Goal: Information Seeking & Learning: Learn about a topic

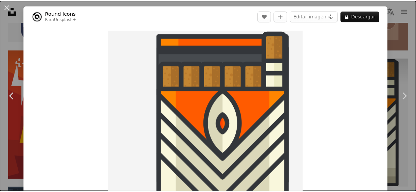
scroll to position [4483, 0]
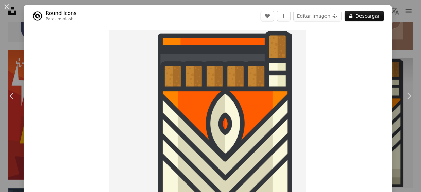
click at [8, 6] on button "An X shape" at bounding box center [7, 7] width 8 height 8
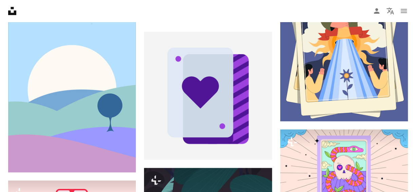
scroll to position [2717, 0]
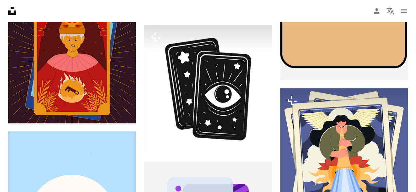
click at [15, 12] on icon at bounding box center [12, 11] width 8 height 8
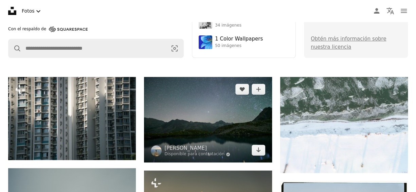
scroll to position [34, 0]
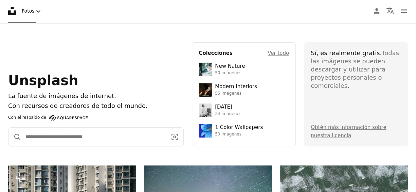
click at [112, 134] on input "Encuentra imágenes en todo el sitio" at bounding box center [93, 136] width 144 height 18
type input "**********"
click button "A magnifying glass" at bounding box center [14, 136] width 13 height 18
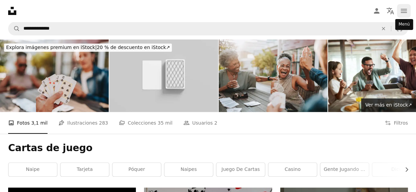
click at [406, 8] on icon "navigation menu" at bounding box center [404, 11] width 8 height 8
drag, startPoint x: 79, startPoint y: 122, endPoint x: 112, endPoint y: 119, distance: 33.4
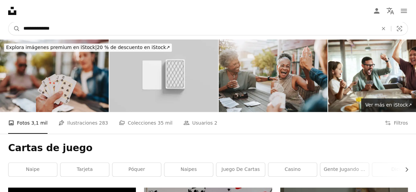
click at [65, 28] on input "**********" at bounding box center [198, 28] width 356 height 13
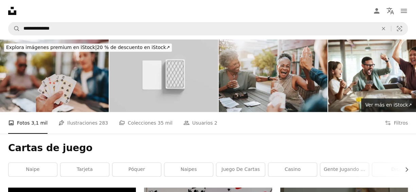
click at [11, 7] on icon at bounding box center [12, 11] width 8 height 8
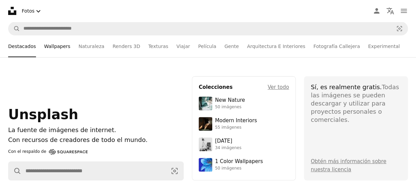
click at [50, 46] on link "Wallpapers" at bounding box center [57, 46] width 26 height 22
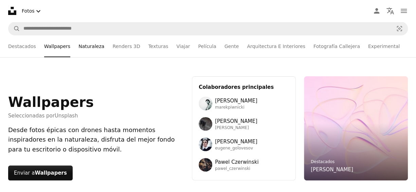
click at [89, 46] on link "Naturaleza" at bounding box center [91, 46] width 26 height 22
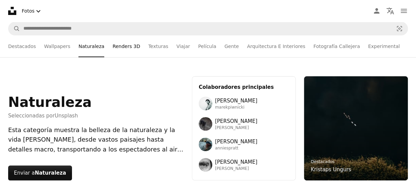
click at [117, 47] on link "Renders 3D" at bounding box center [126, 46] width 28 height 22
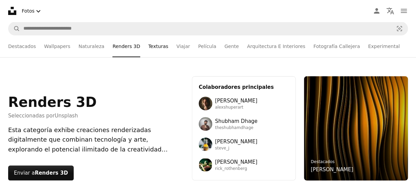
click at [150, 47] on link "Texturas" at bounding box center [158, 46] width 20 height 22
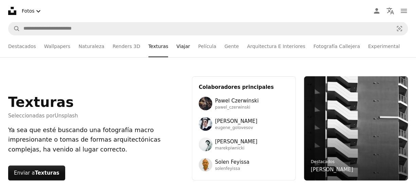
click at [176, 47] on link "Viajar" at bounding box center [183, 46] width 14 height 22
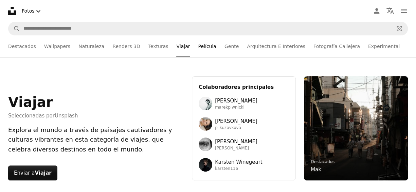
click at [198, 47] on link "Película" at bounding box center [207, 46] width 18 height 22
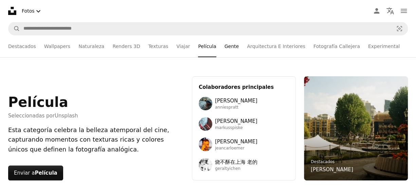
click at [224, 47] on link "Gente" at bounding box center [231, 46] width 14 height 22
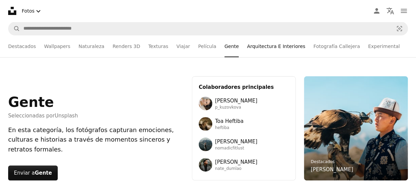
click at [256, 50] on link "Arquitectura E Interiores" at bounding box center [276, 46] width 58 height 22
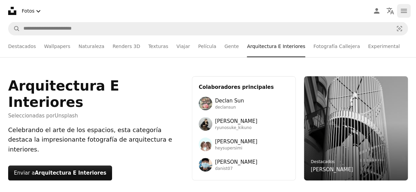
click at [404, 12] on icon "Menú" at bounding box center [404, 11] width 6 height 4
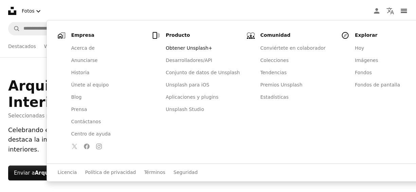
click at [71, 12] on nav "Unsplash logo Página de inicio de Unsplash A photo Pen Tool A compass A stack o…" at bounding box center [208, 11] width 416 height 22
